Goal: Task Accomplishment & Management: Manage account settings

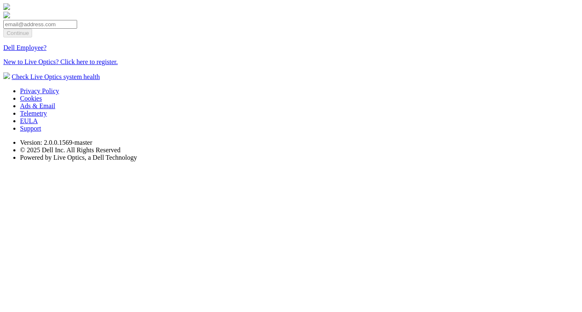
click at [47, 51] on link "Dell Employee?" at bounding box center [24, 47] width 43 height 7
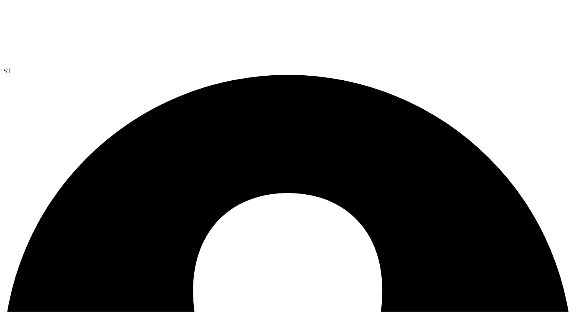
click at [11, 67] on span "ST" at bounding box center [7, 70] width 8 height 7
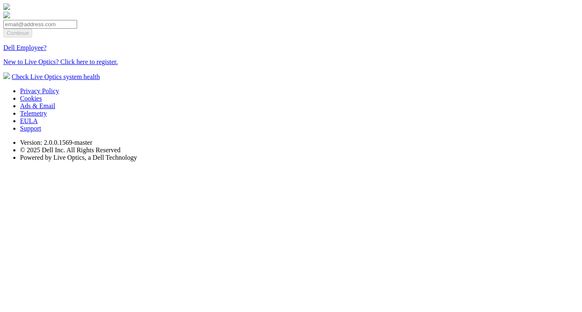
click at [77, 29] on input "email" at bounding box center [40, 24] width 74 height 9
type input "manual_oemteammember_shared@liveoptics.com"
click at [32, 37] on input "Continue" at bounding box center [17, 33] width 29 height 9
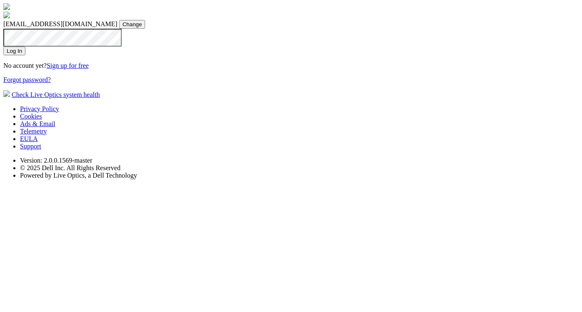
click at [403, 99] on section "manual_oemteammember_shared@liveoptics.com manual_oemteammember_shared@liveopti…" at bounding box center [290, 50] width 575 height 95
click at [25, 55] on input "Log In" at bounding box center [14, 51] width 22 height 9
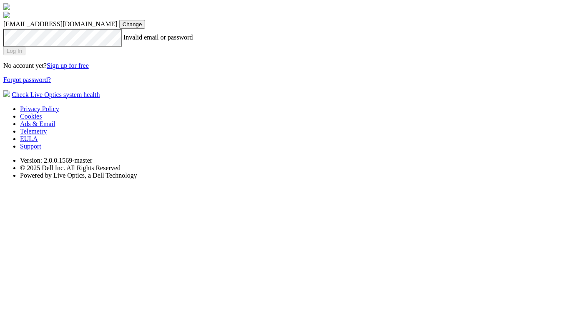
click at [255, 84] on form "manual_oemteammember_shared@liveoptics.com manual_oemteammember_shared@liveopti…" at bounding box center [290, 52] width 575 height 64
click at [406, 99] on section "manual_oemteammember_shared@liveoptics.com manual_oemteammember_shared@liveopti…" at bounding box center [290, 50] width 575 height 95
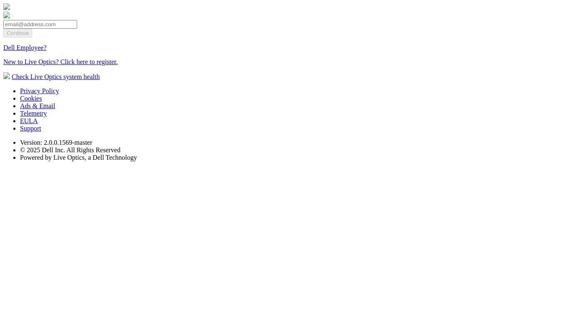
click at [77, 29] on input "email" at bounding box center [40, 24] width 74 height 9
type input "[EMAIL_ADDRESS][DOMAIN_NAME]"
click at [32, 37] on input "Continue" at bounding box center [17, 33] width 29 height 9
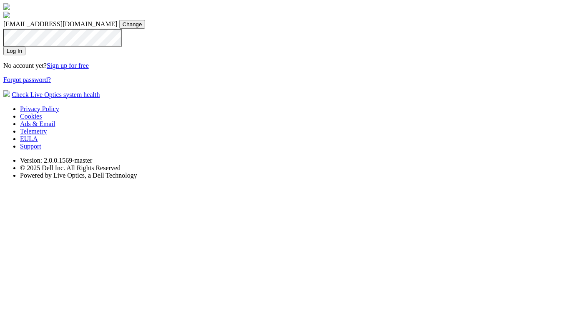
click at [25, 55] on input "Log In" at bounding box center [14, 51] width 22 height 9
